Goal: Task Accomplishment & Management: Manage account settings

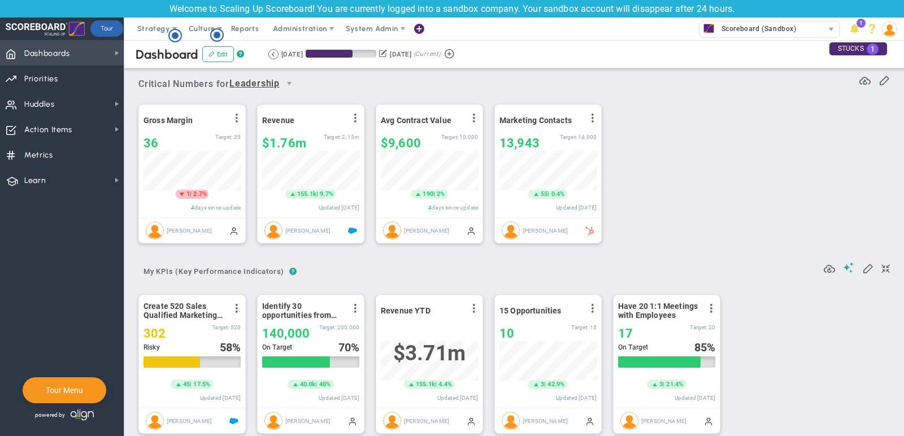
click at [62, 47] on span "Dashboards" at bounding box center [47, 54] width 46 height 24
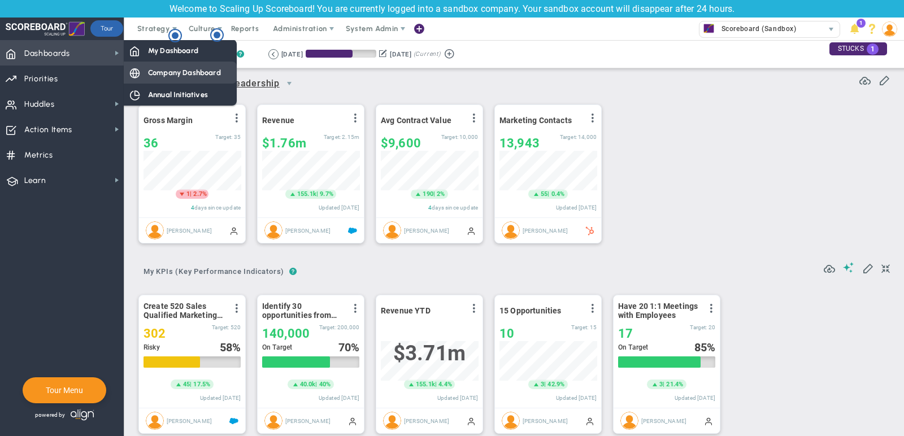
click at [175, 66] on div "Company Dashboard" at bounding box center [180, 73] width 113 height 22
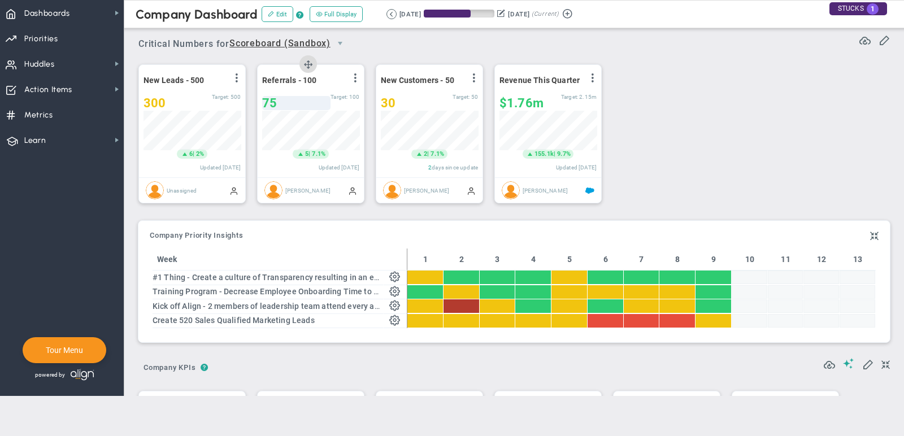
scroll to position [40, 97]
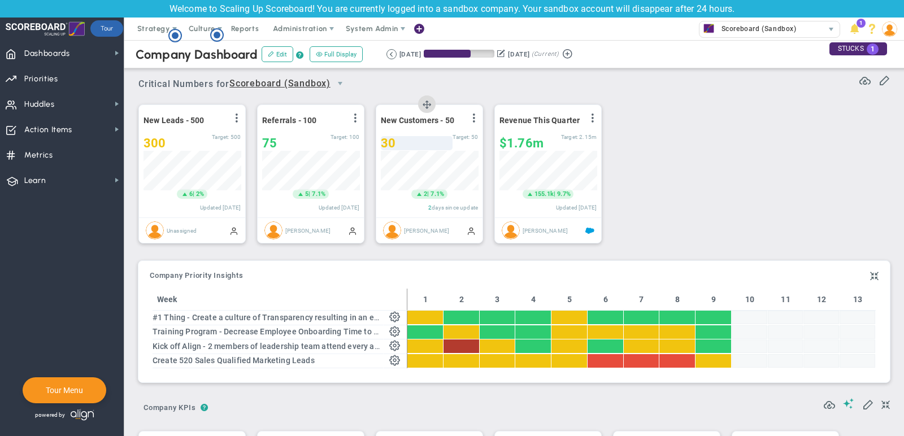
click at [411, 146] on div "30" at bounding box center [417, 143] width 72 height 14
type input "33"
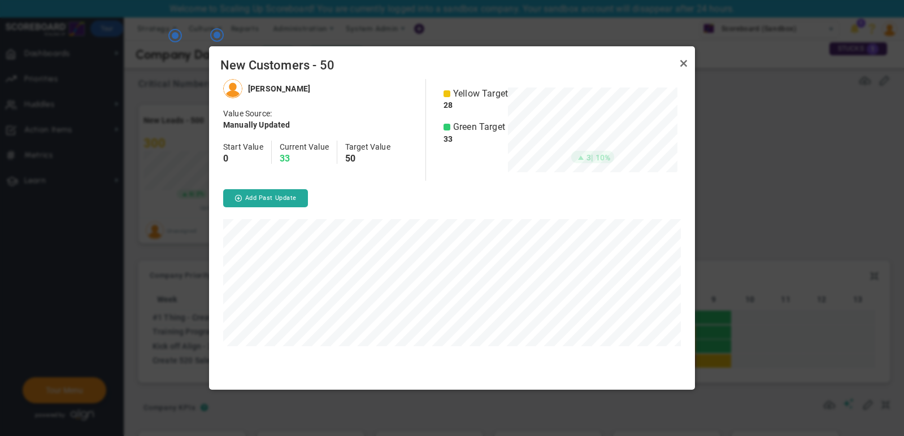
scroll to position [311, 486]
click at [681, 66] on link "Close" at bounding box center [684, 63] width 14 height 14
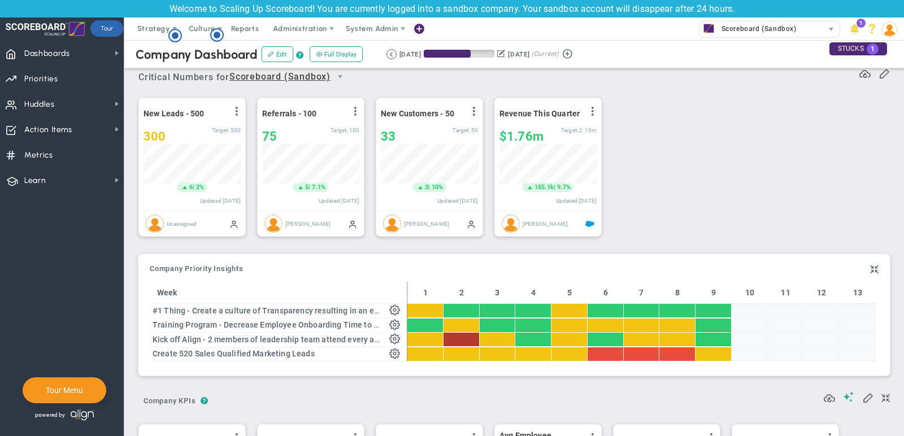
scroll to position [24, 0]
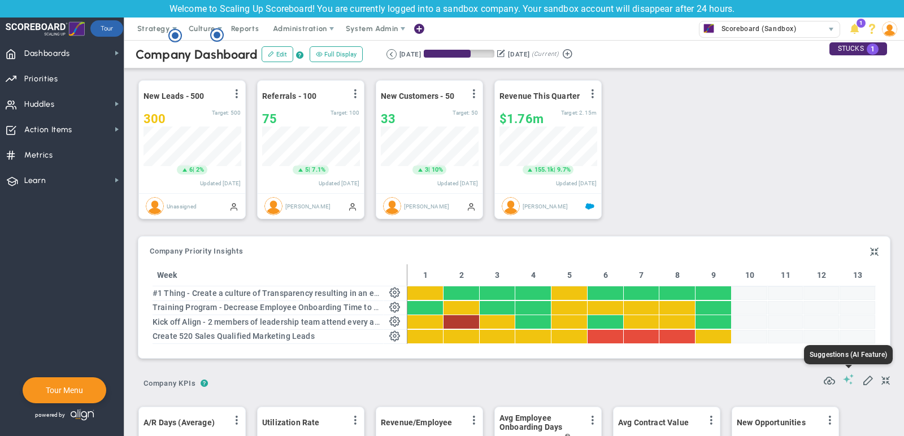
click at [848, 379] on span at bounding box center [848, 379] width 11 height 11
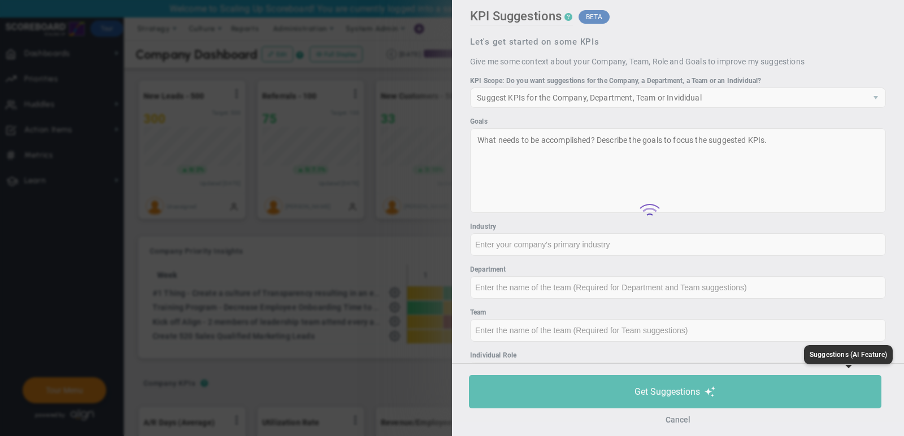
type input "None"
type input "0"
type input "$0"
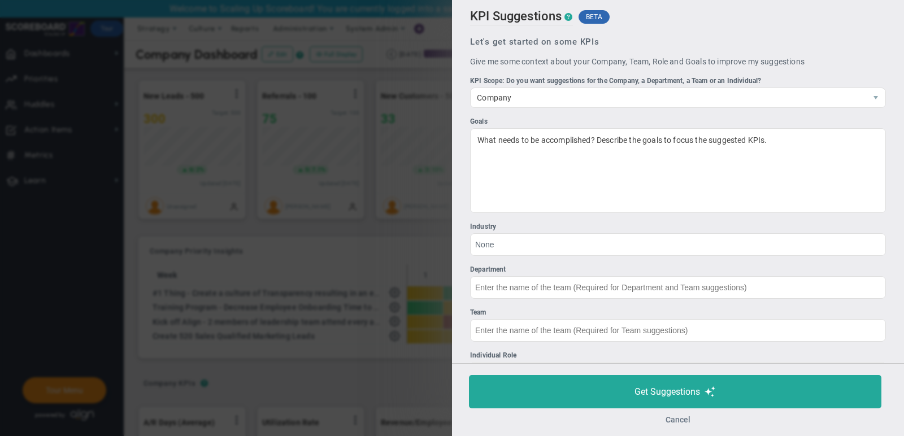
click at [675, 419] on button "Cancel" at bounding box center [677, 419] width 25 height 9
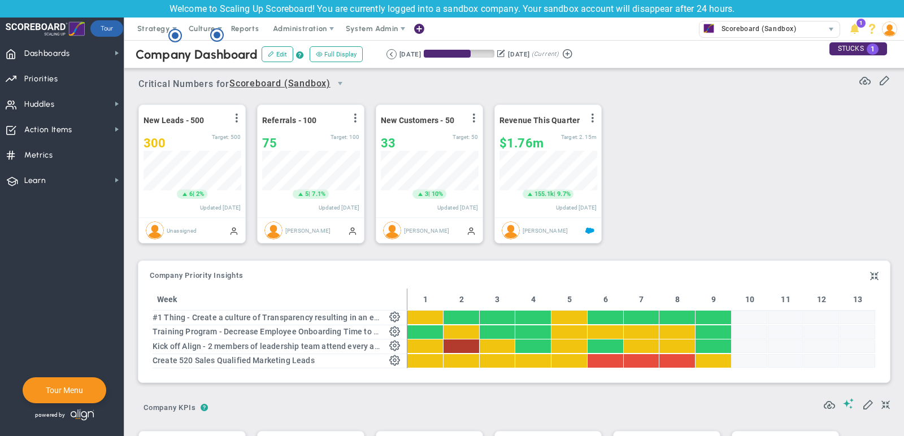
scroll to position [1, 0]
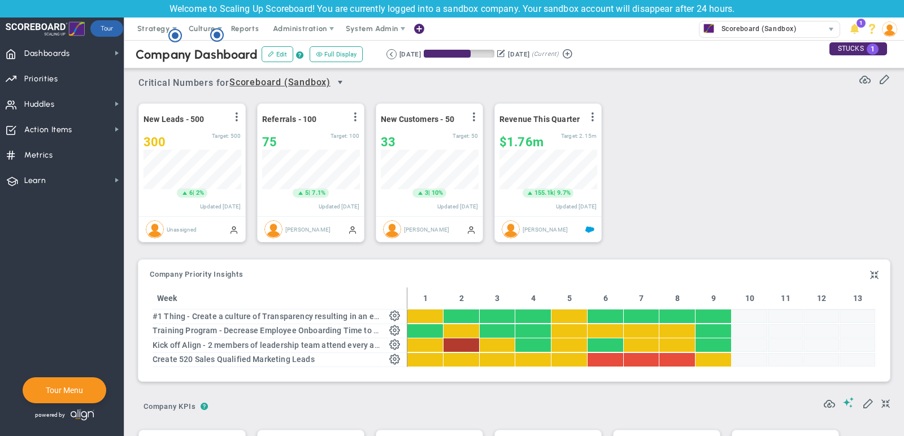
click at [342, 81] on span "select" at bounding box center [340, 82] width 9 height 9
click at [137, 75] on div "Critical Numbers for Scoreboard (Sandbox) 0 Critical Numbers for Scoreboard (Sa…" at bounding box center [514, 158] width 757 height 188
click at [114, 56] on span at bounding box center [116, 53] width 9 height 9
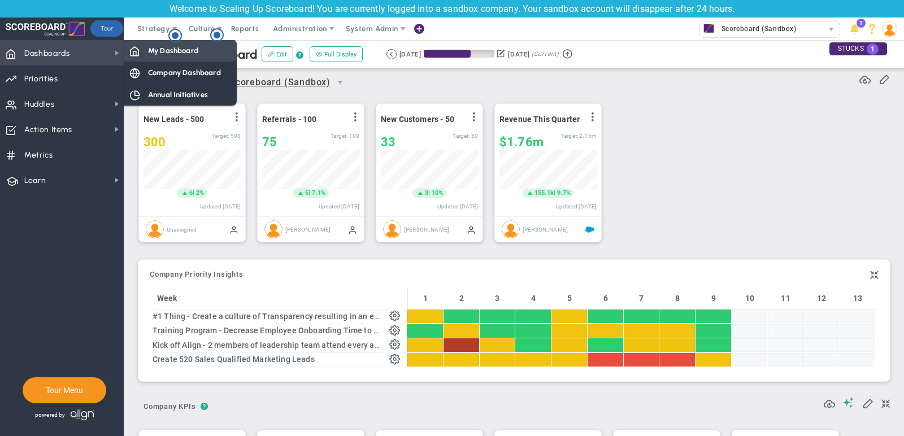
click at [180, 49] on span "My Dashboard" at bounding box center [173, 50] width 50 height 11
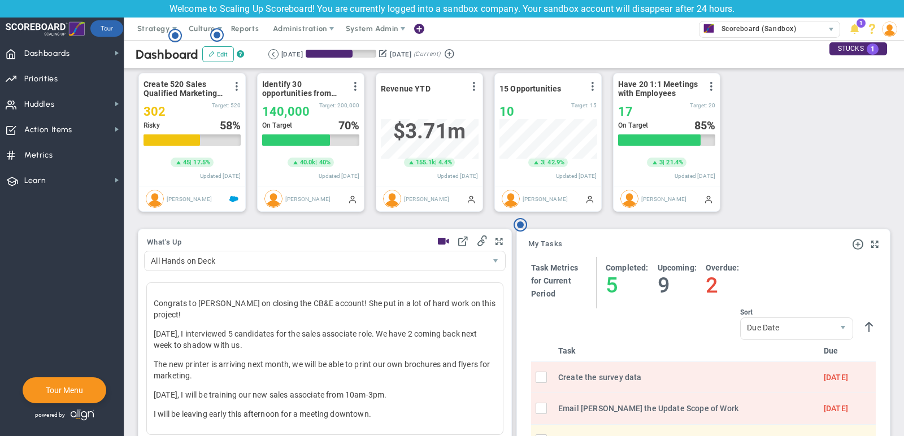
scroll to position [198, 0]
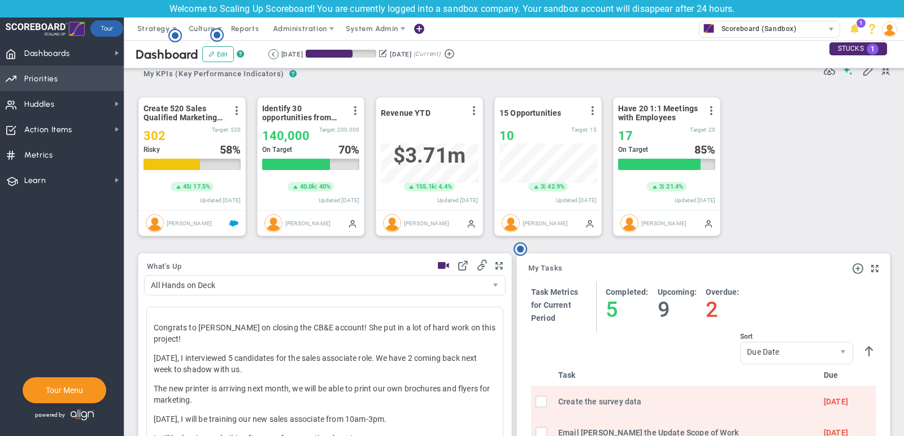
click at [101, 78] on span "Priorities OKR Tree Priorities OKRs" at bounding box center [62, 78] width 124 height 25
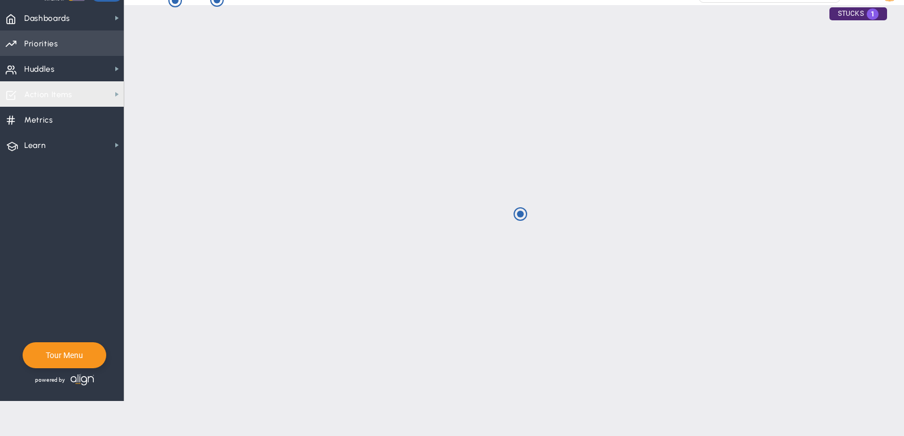
checkbox input "false"
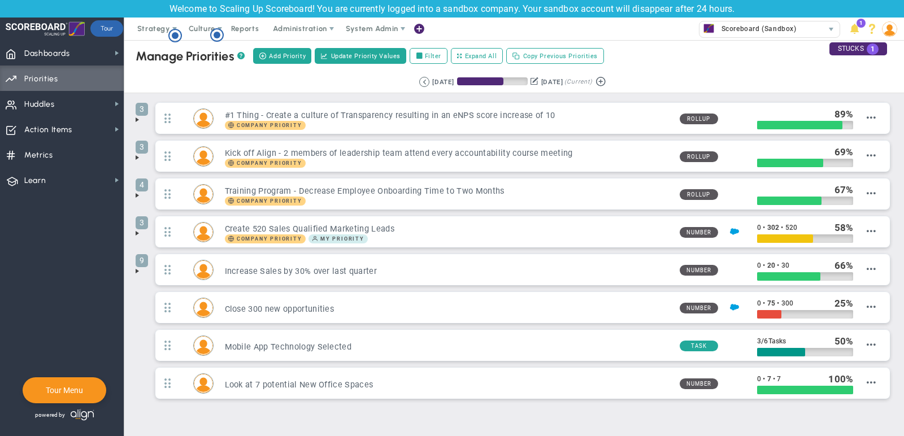
click at [134, 121] on span at bounding box center [137, 119] width 9 height 9
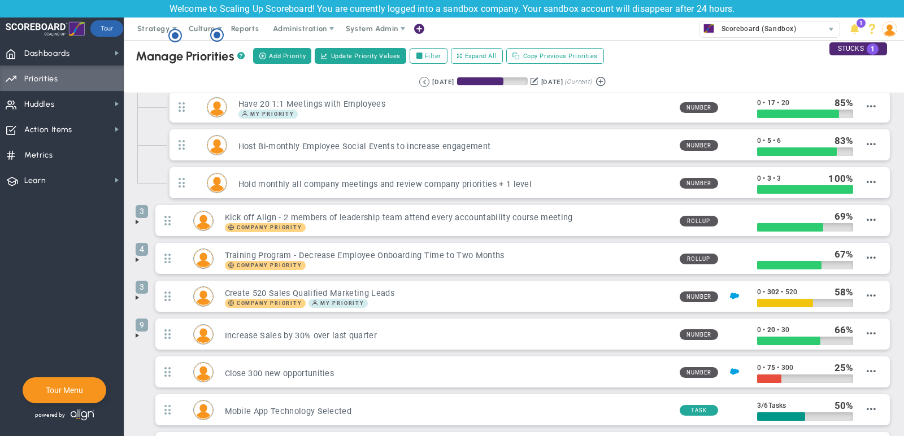
scroll to position [58, 0]
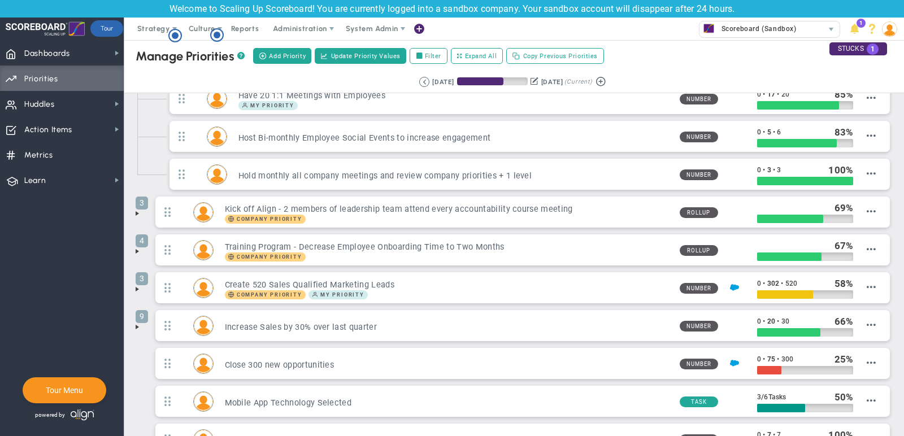
click at [140, 323] on span at bounding box center [137, 327] width 9 height 9
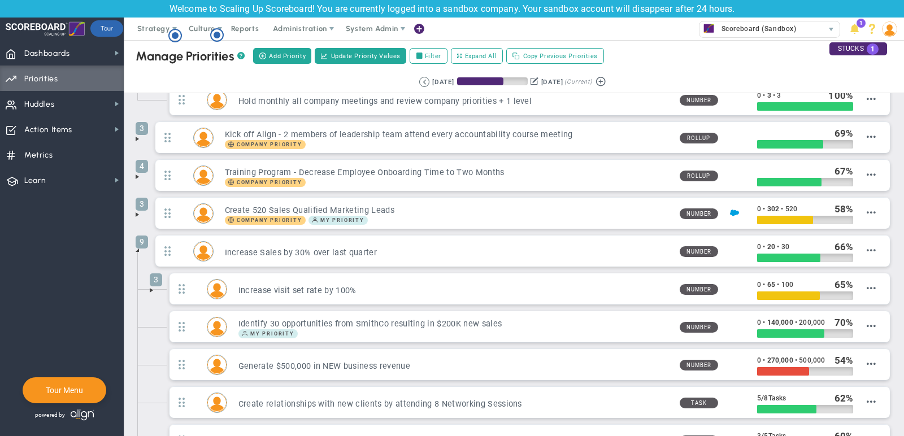
scroll to position [132, 0]
click at [150, 286] on span at bounding box center [151, 290] width 9 height 9
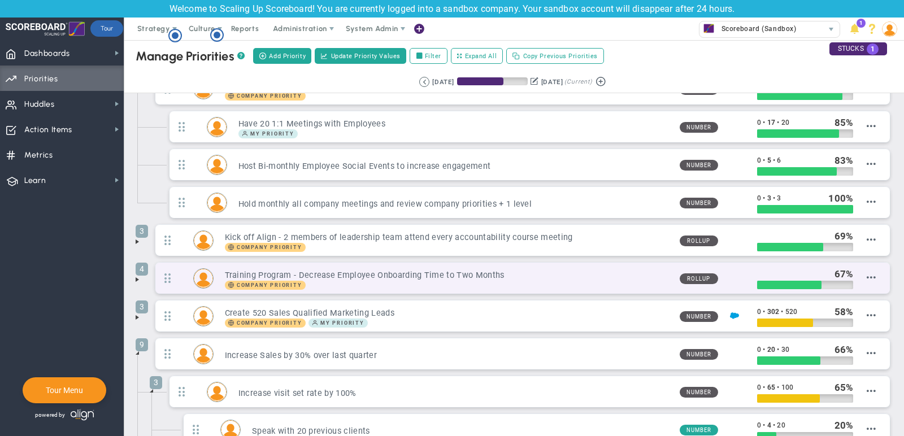
scroll to position [0, 0]
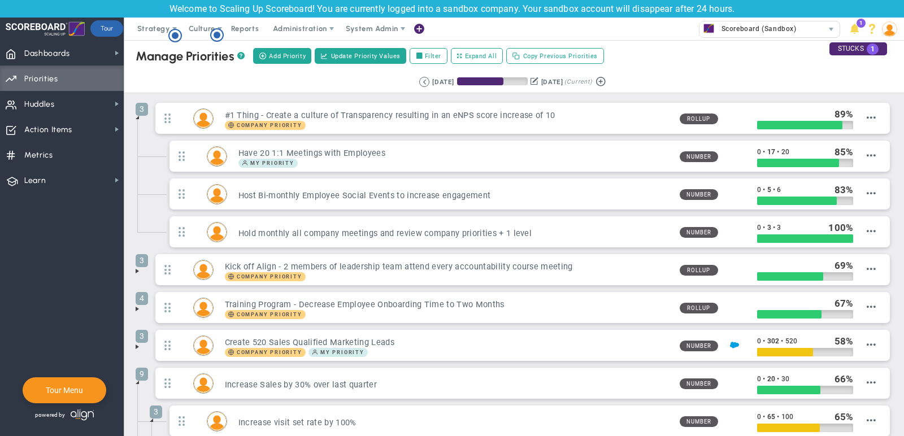
click at [138, 118] on span at bounding box center [137, 117] width 9 height 9
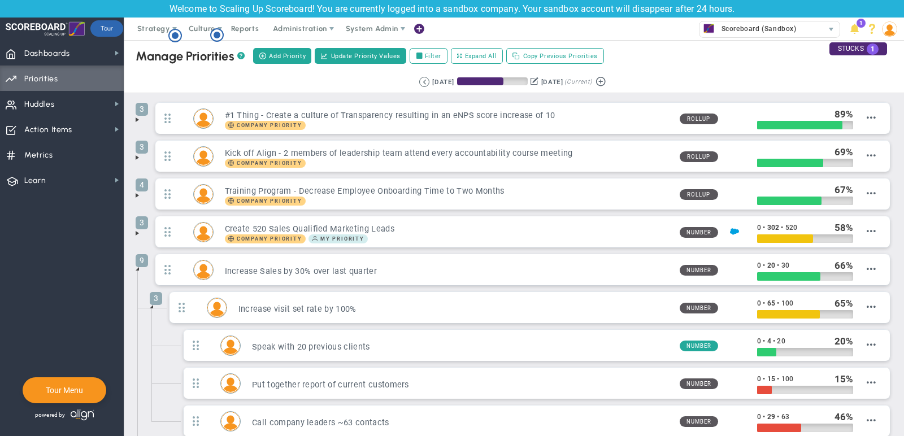
click at [135, 269] on span at bounding box center [137, 268] width 9 height 9
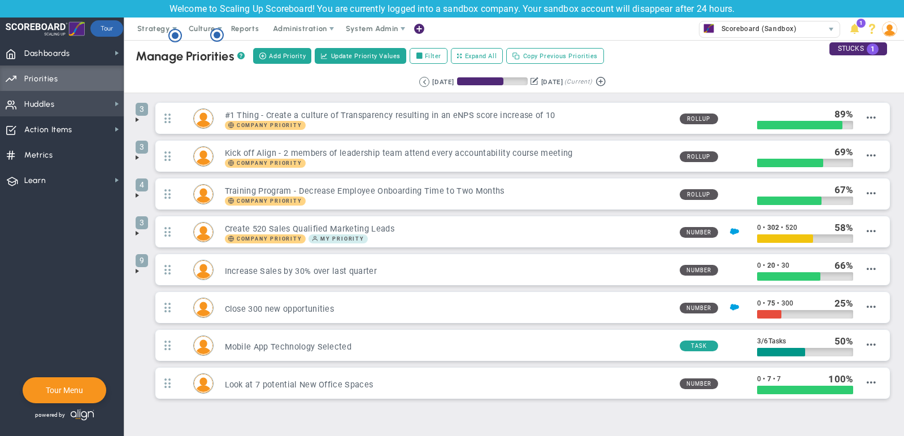
click at [63, 102] on span "Huddles Huddles" at bounding box center [62, 103] width 124 height 25
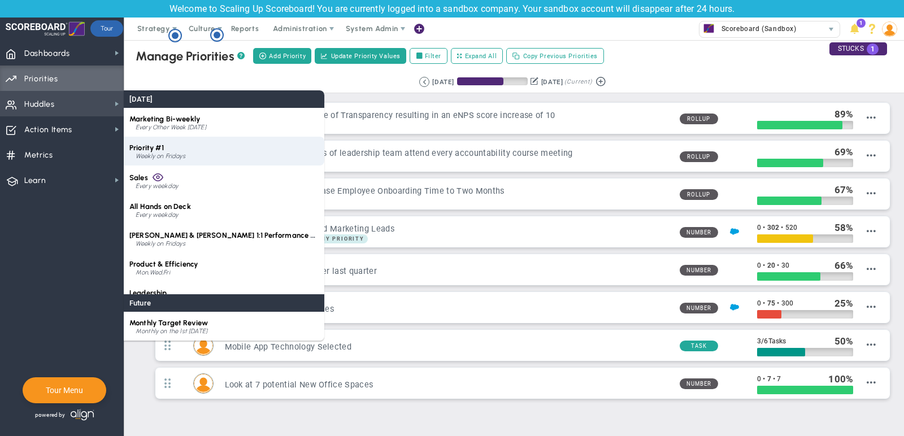
scroll to position [16, 0]
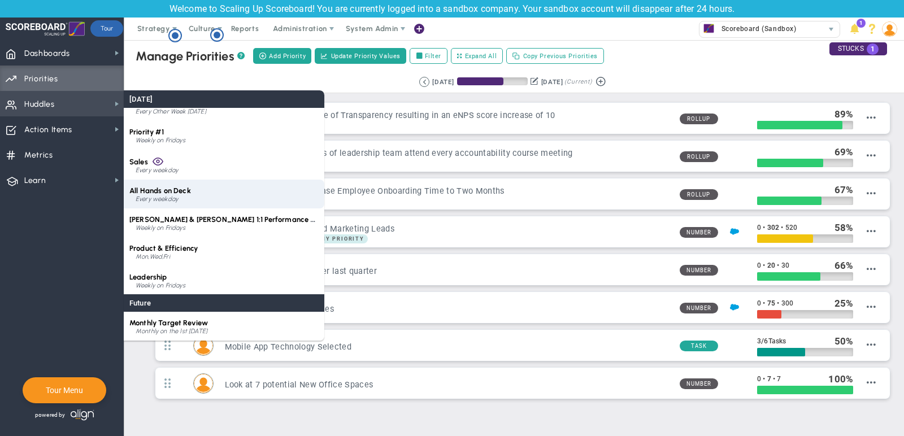
click at [208, 200] on div "Every weekday" at bounding box center [227, 199] width 183 height 7
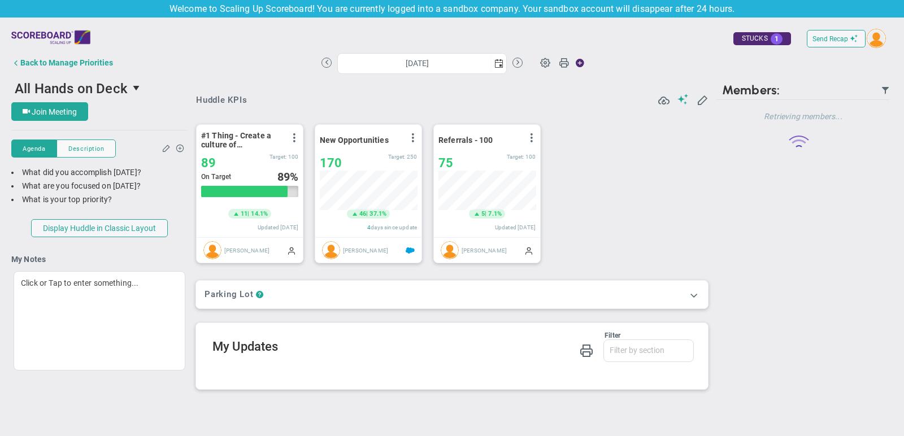
scroll to position [40, 97]
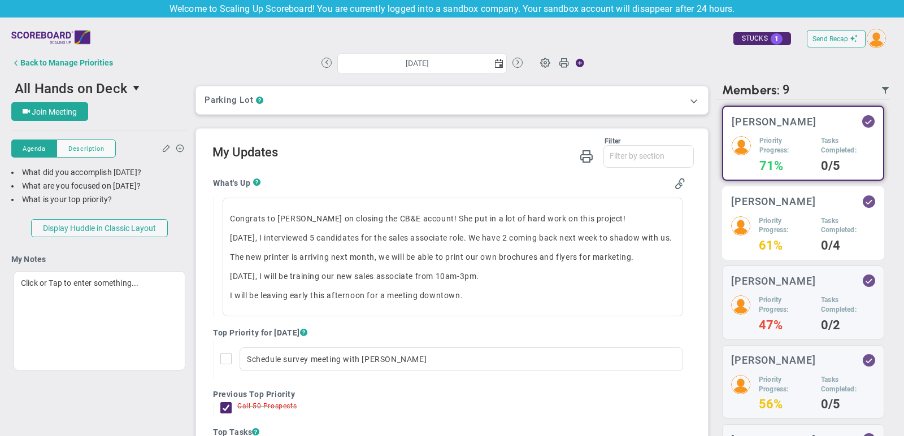
click at [831, 216] on h5 "Tasks Completed:" at bounding box center [848, 225] width 54 height 19
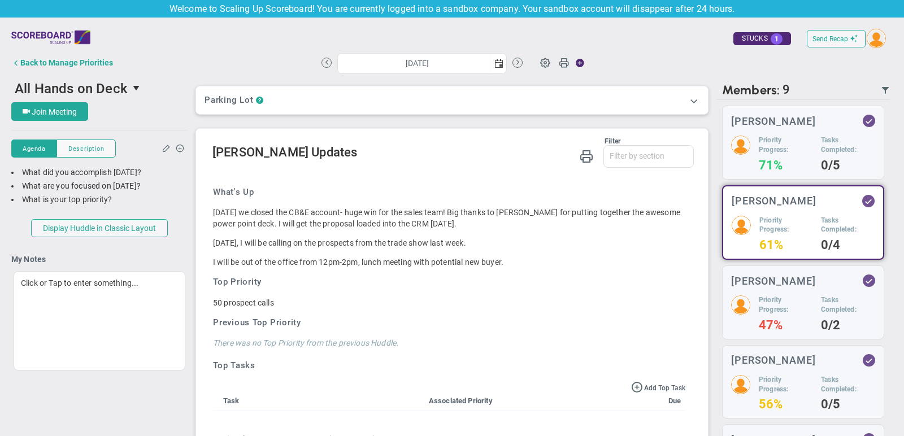
scroll to position [20, 0]
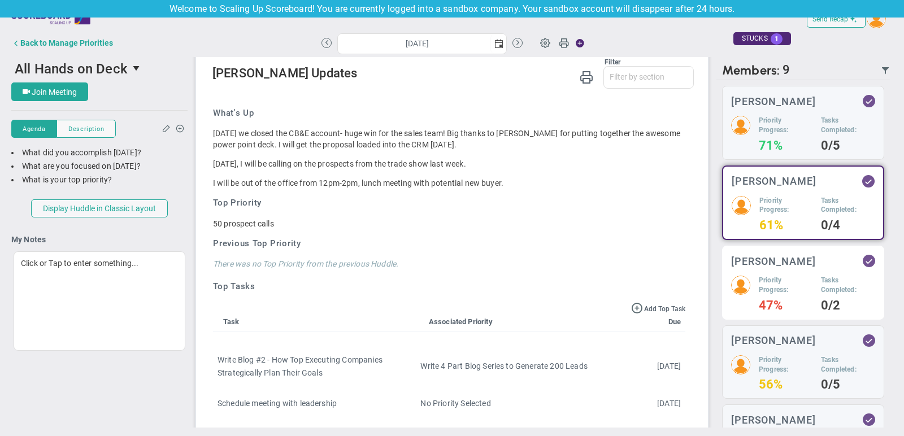
click at [823, 279] on h5 "Tasks Completed:" at bounding box center [848, 285] width 54 height 19
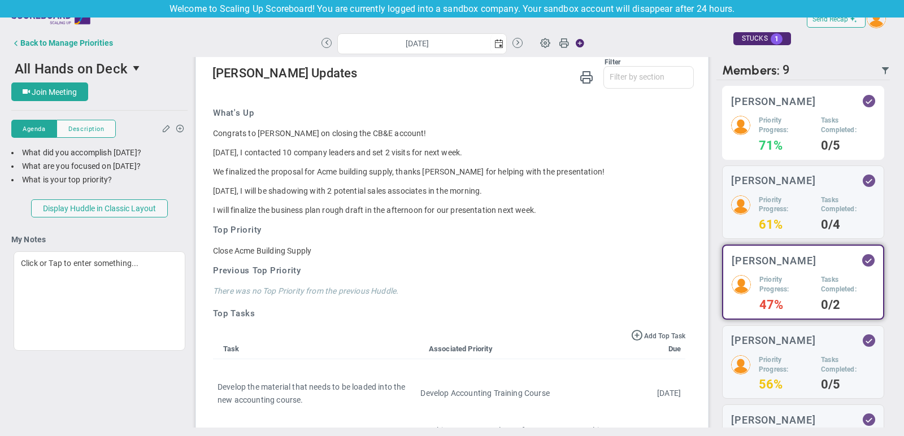
click at [835, 149] on h4 "0/5" at bounding box center [848, 146] width 54 height 10
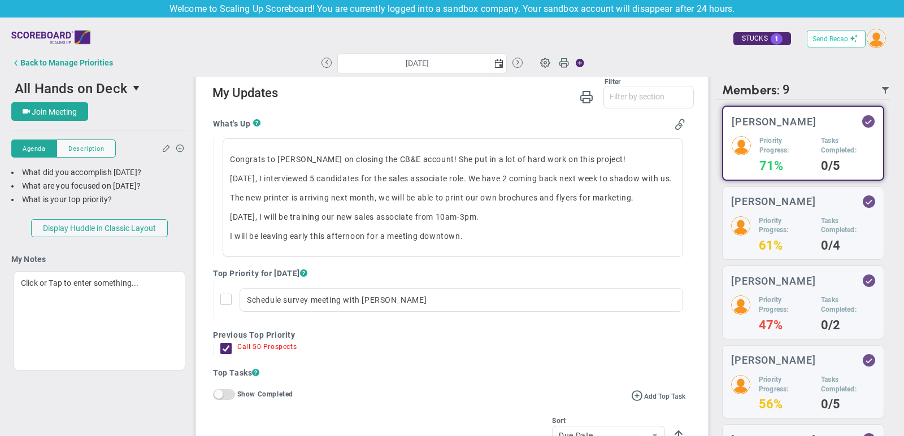
click at [835, 41] on span "Send Recap" at bounding box center [830, 39] width 36 height 8
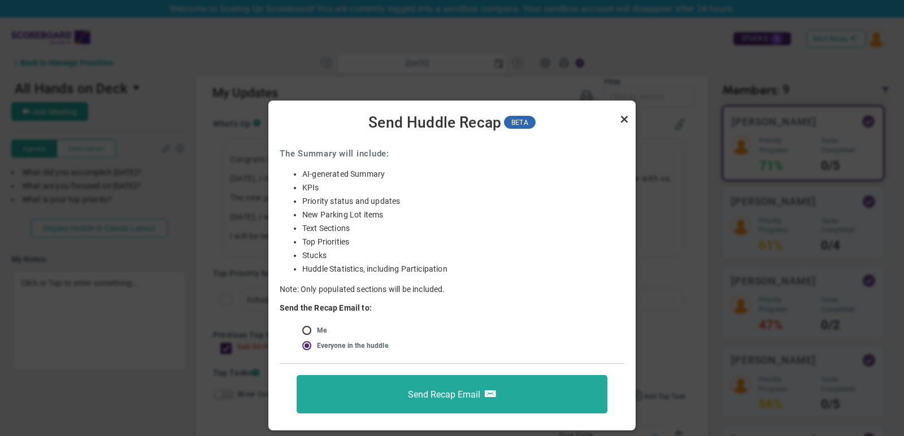
click at [624, 121] on link "Close" at bounding box center [624, 119] width 14 height 14
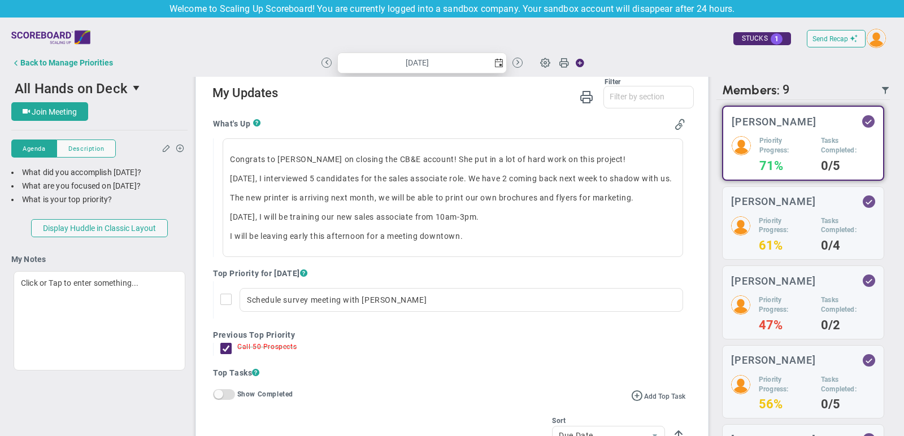
click at [504, 63] on span "select" at bounding box center [498, 63] width 16 height 20
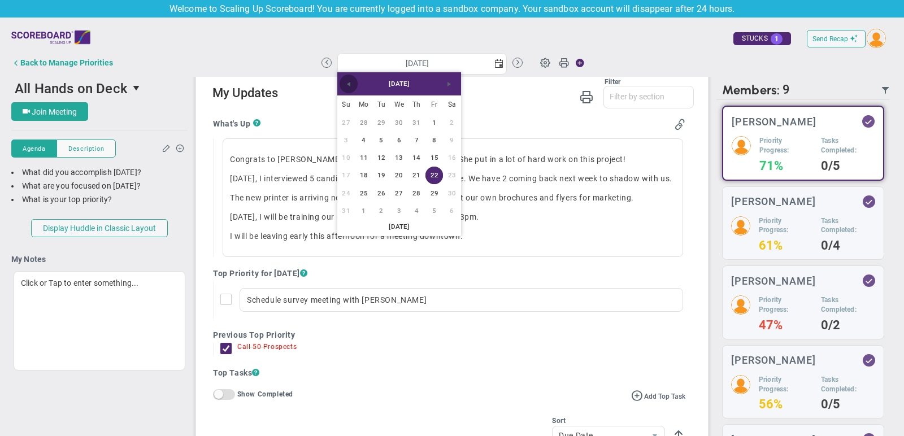
click at [349, 84] on span "Previous" at bounding box center [348, 84] width 9 height 9
click at [362, 145] on link "7" at bounding box center [364, 141] width 18 height 18
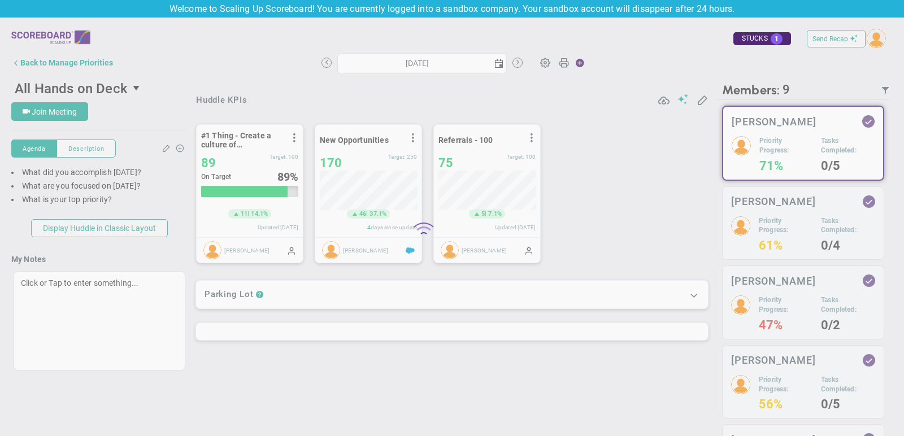
type input "[DATE]"
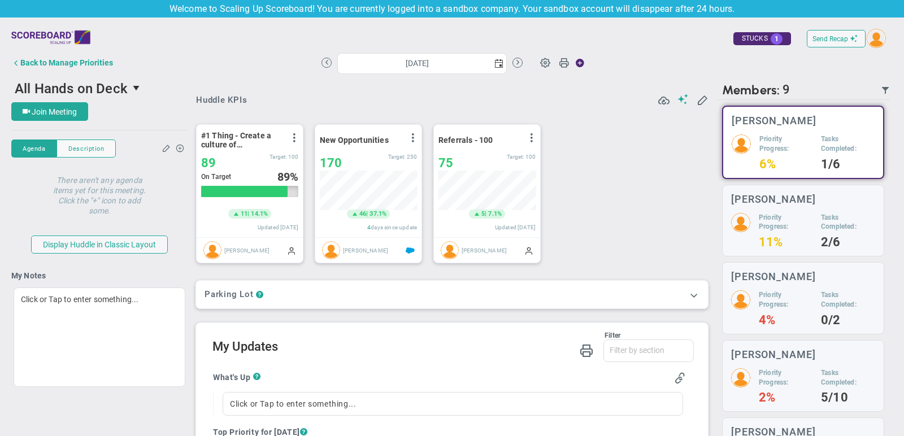
scroll to position [40, 97]
click at [82, 62] on div "Back to Manage Priorities" at bounding box center [66, 62] width 93 height 9
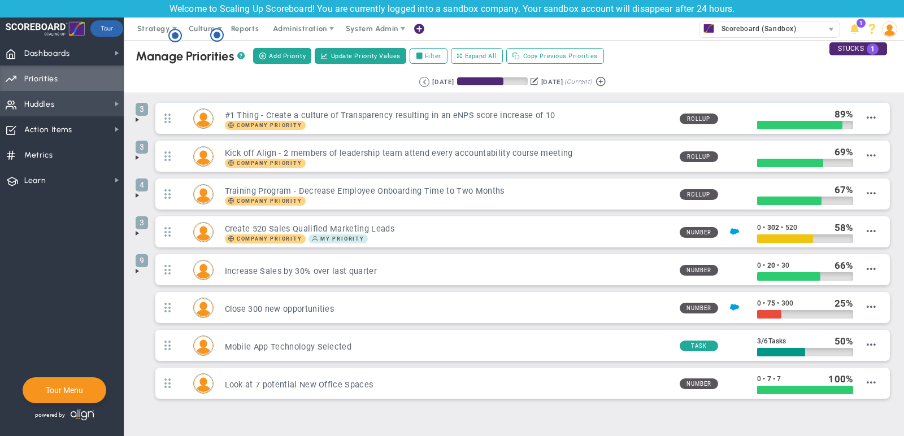
click at [77, 106] on span "Huddles Huddles" at bounding box center [62, 103] width 124 height 25
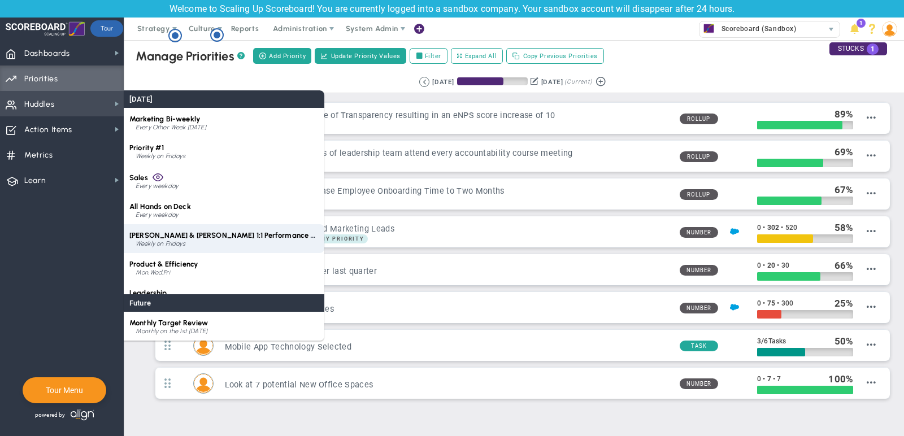
scroll to position [16, 0]
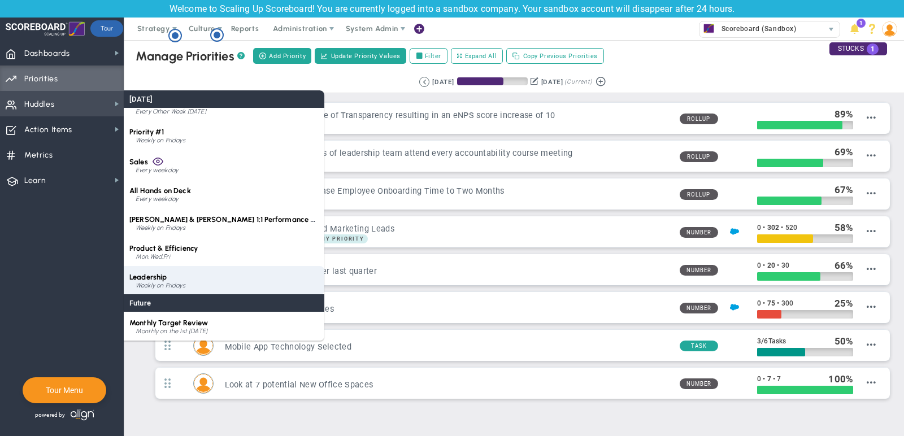
click at [201, 276] on div "Leadership Weekly on Fridays" at bounding box center [224, 280] width 201 height 29
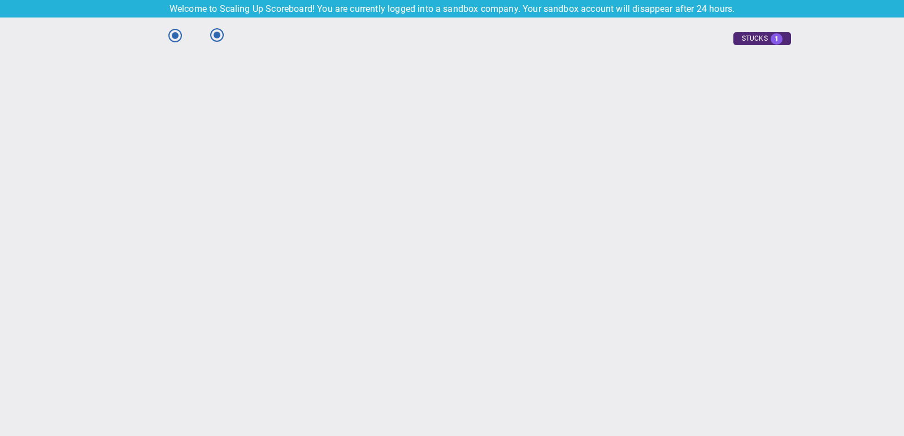
type input "[DATE]"
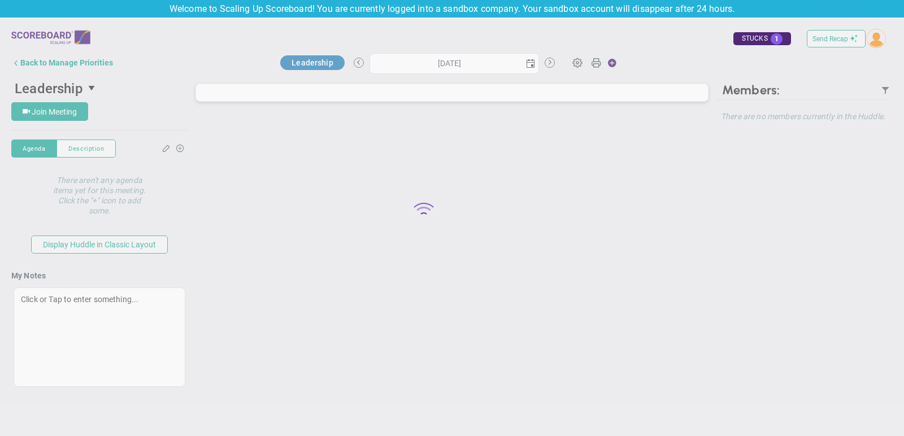
type input "[DATE]"
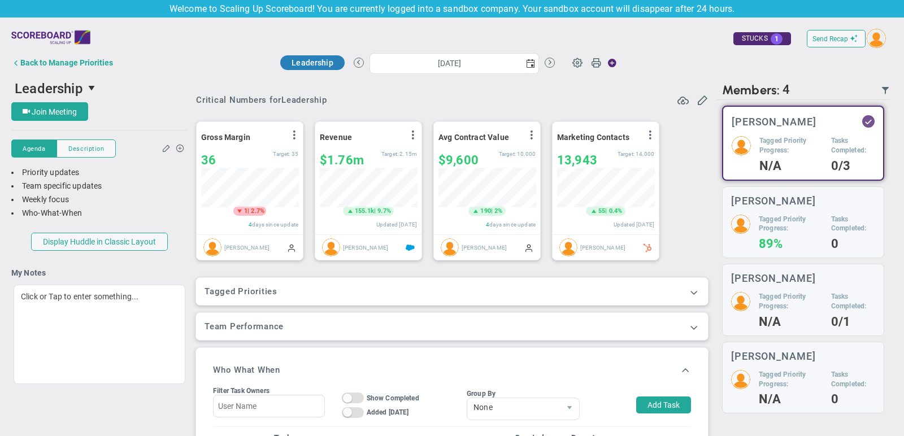
scroll to position [40, 97]
click at [690, 288] on span at bounding box center [693, 291] width 11 height 11
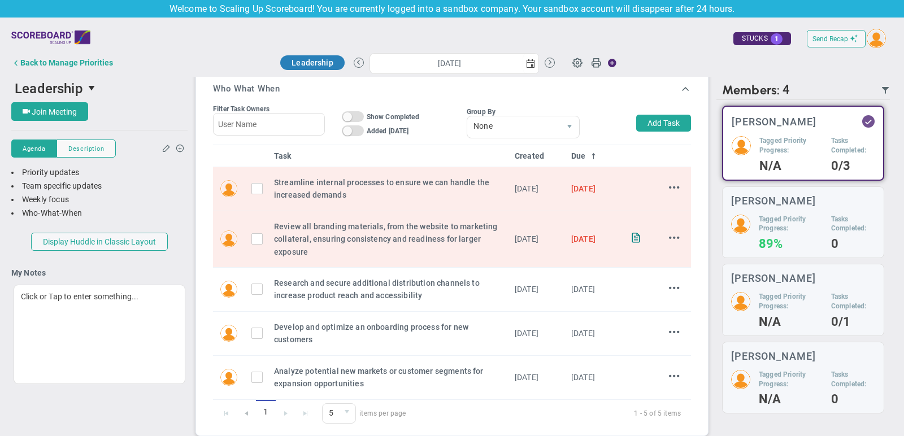
scroll to position [364, 0]
click at [663, 121] on button "Add Task" at bounding box center [663, 124] width 55 height 17
type input "[PERSON_NAME]"
type input "[DATE]"
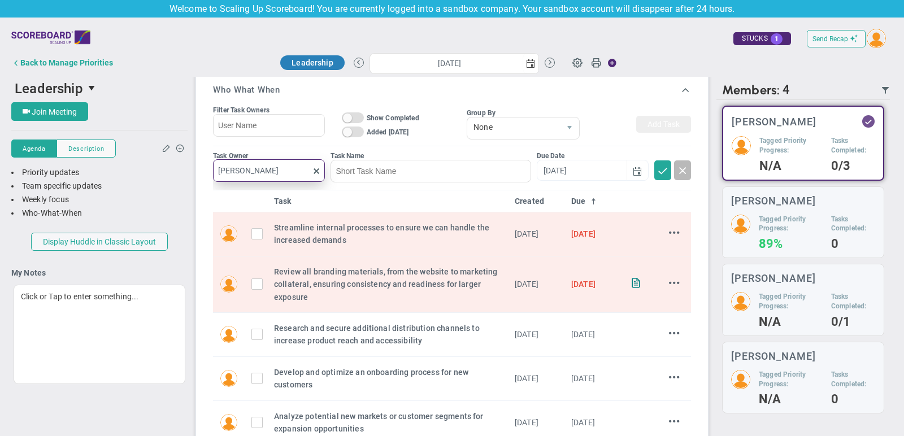
click at [278, 169] on input "[PERSON_NAME]" at bounding box center [269, 170] width 112 height 23
click at [265, 176] on input "text" at bounding box center [269, 170] width 112 height 23
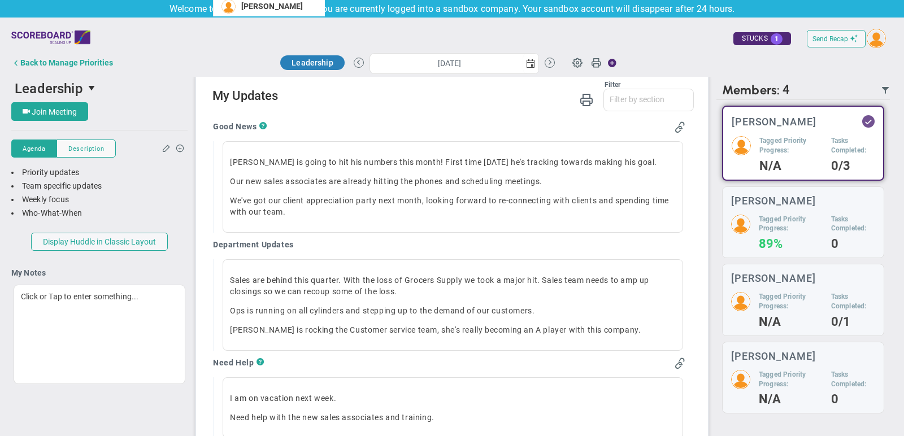
scroll to position [790, 0]
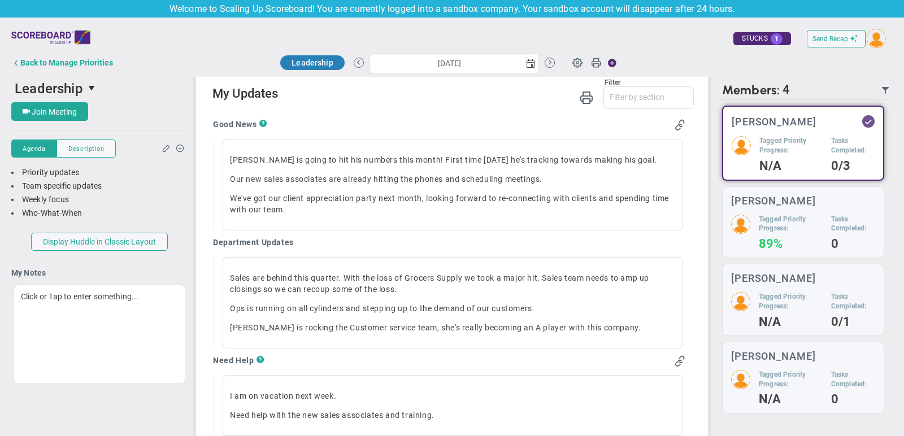
click at [214, 214] on div "[PERSON_NAME] is going to hit his numbers this month! First time [DATE] he's tr…" at bounding box center [449, 185] width 472 height 92
click at [97, 61] on div "Back to Manage Priorities" at bounding box center [66, 62] width 93 height 9
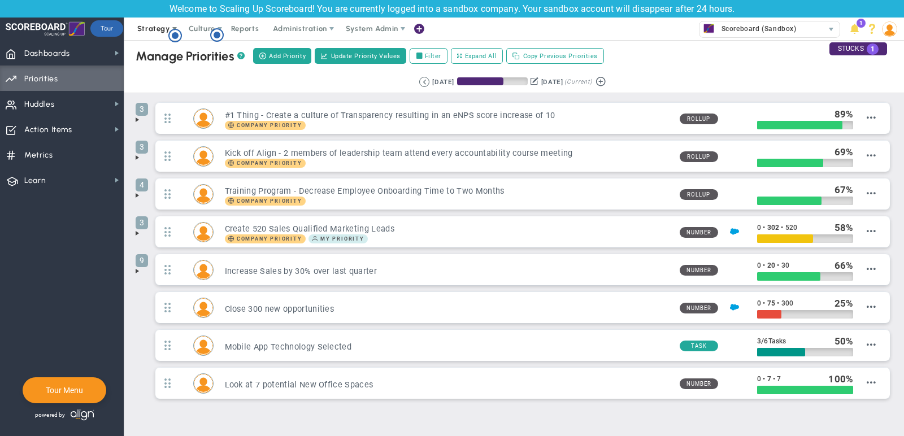
click at [166, 31] on span "Strategy" at bounding box center [153, 28] width 33 height 8
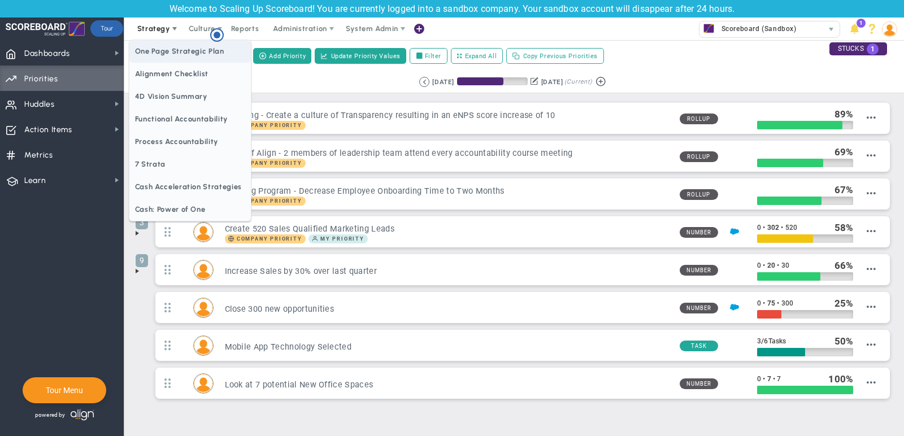
click at [201, 51] on span "One Page Strategic Plan" at bounding box center [189, 51] width 121 height 23
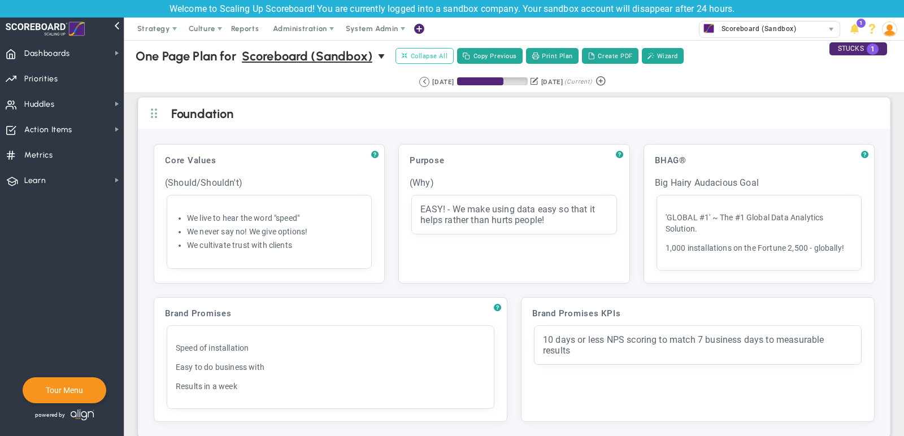
click at [438, 56] on span "Collapse All" at bounding box center [425, 56] width 46 height 10
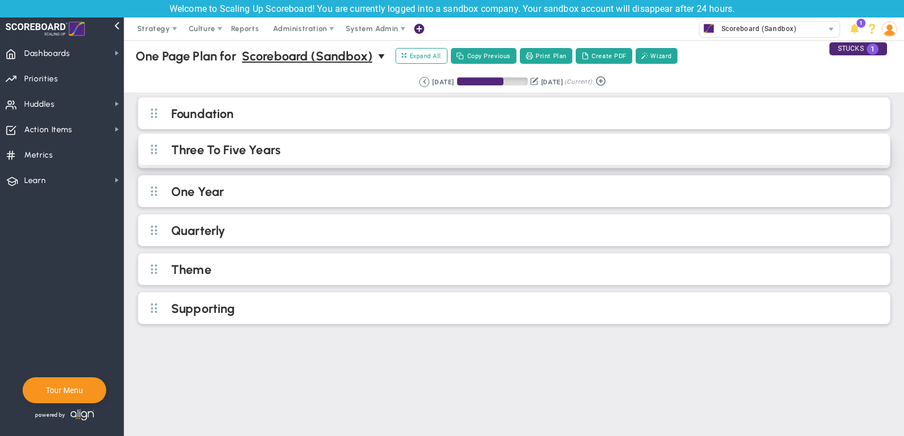
click at [333, 157] on div "Three To Five Years" at bounding box center [513, 149] width 751 height 31
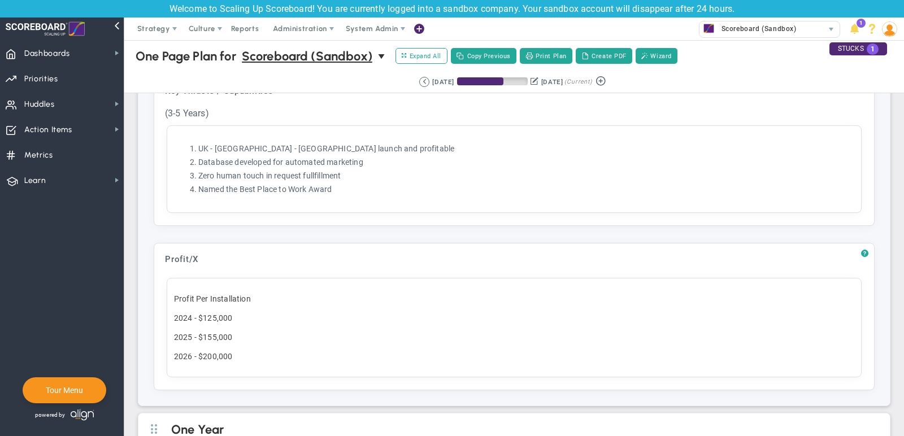
scroll to position [510, 0]
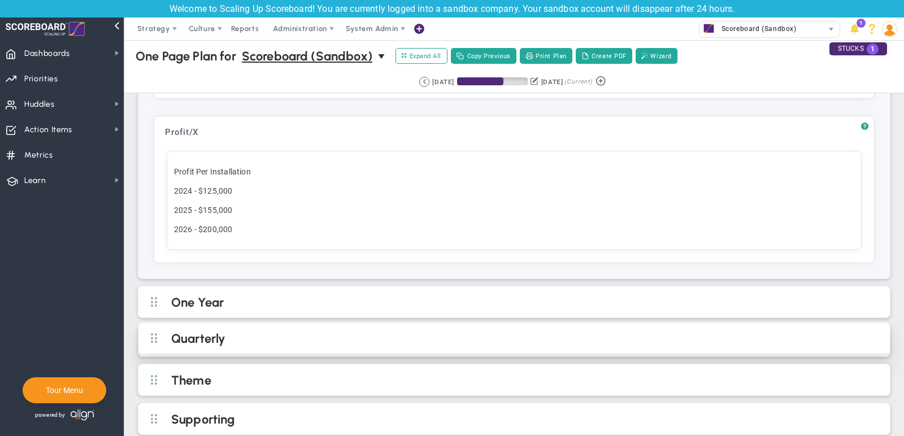
click at [477, 331] on h2 "Quarterly" at bounding box center [523, 339] width 704 height 17
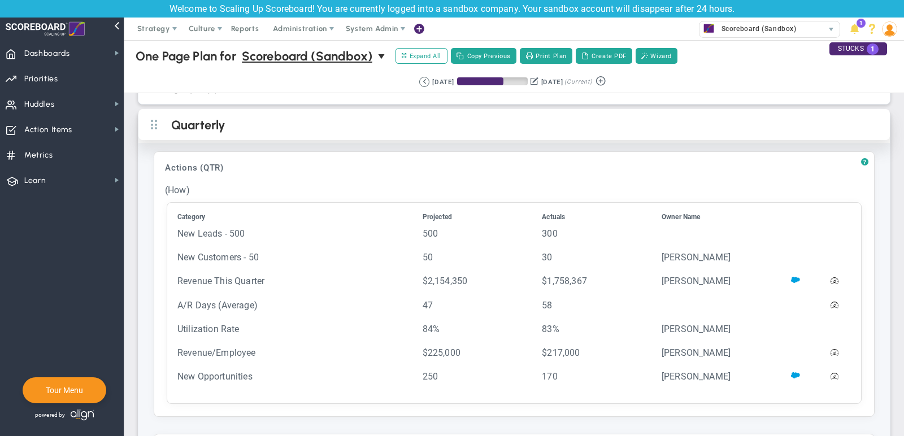
scroll to position [721, 0]
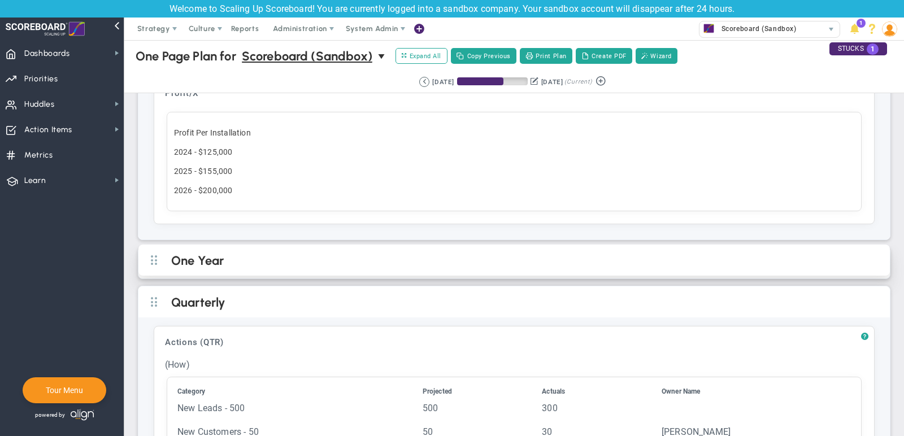
click at [522, 255] on h2 "One Year" at bounding box center [523, 261] width 704 height 17
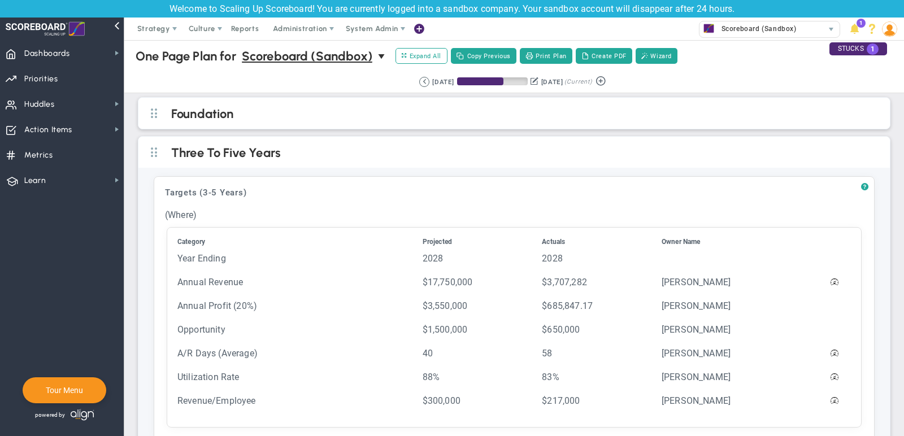
scroll to position [12, 0]
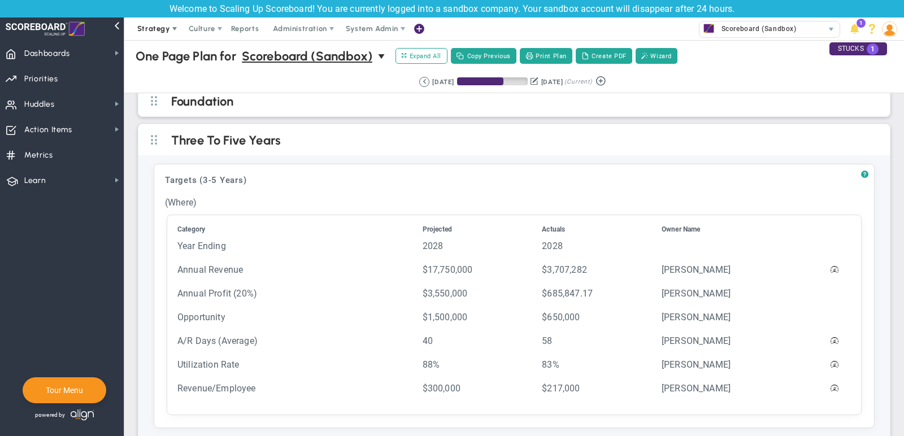
click at [152, 27] on span "Strategy" at bounding box center [153, 28] width 33 height 8
